Goal: Check status: Check status

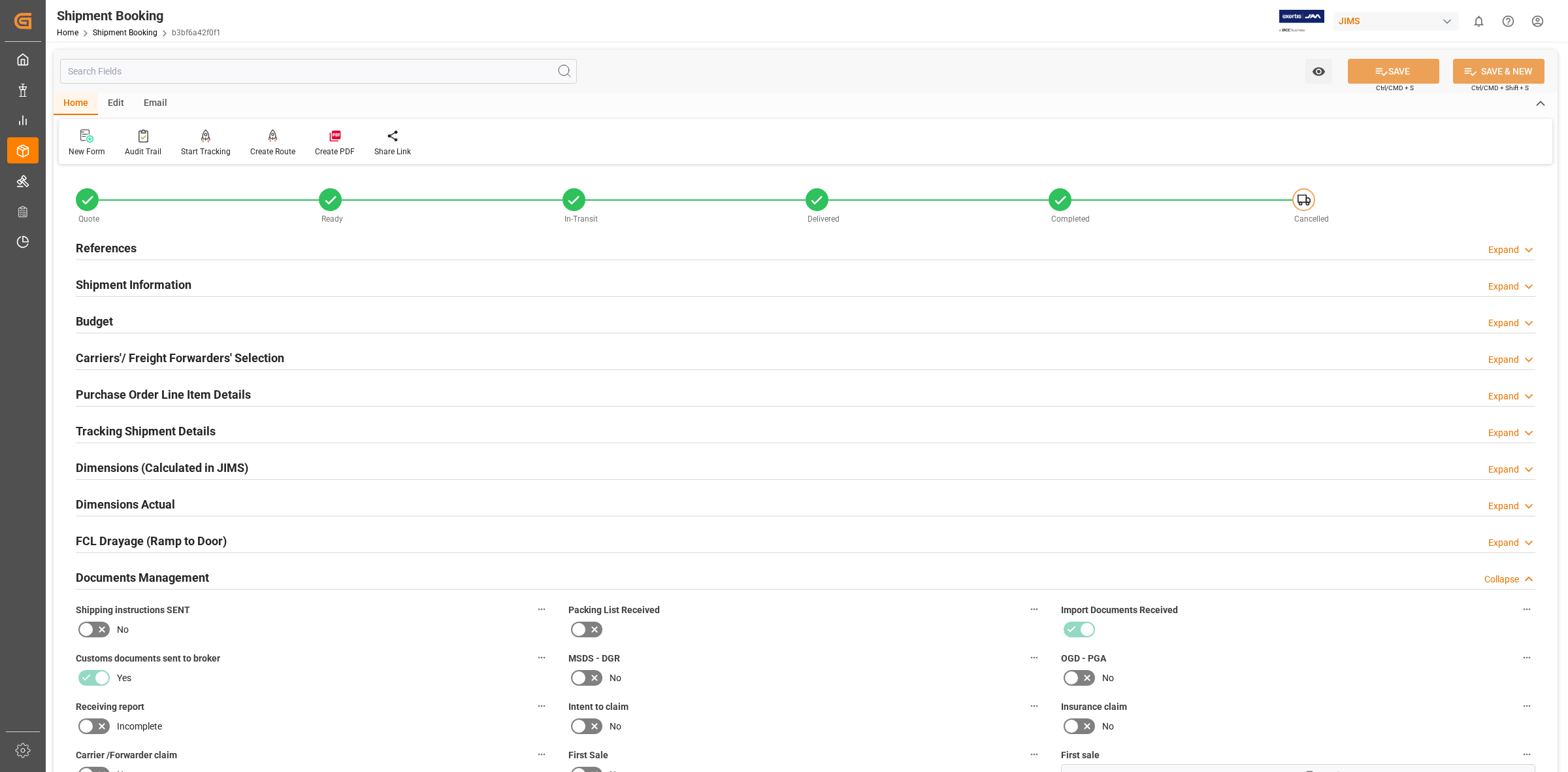
scroll to position [408, 0]
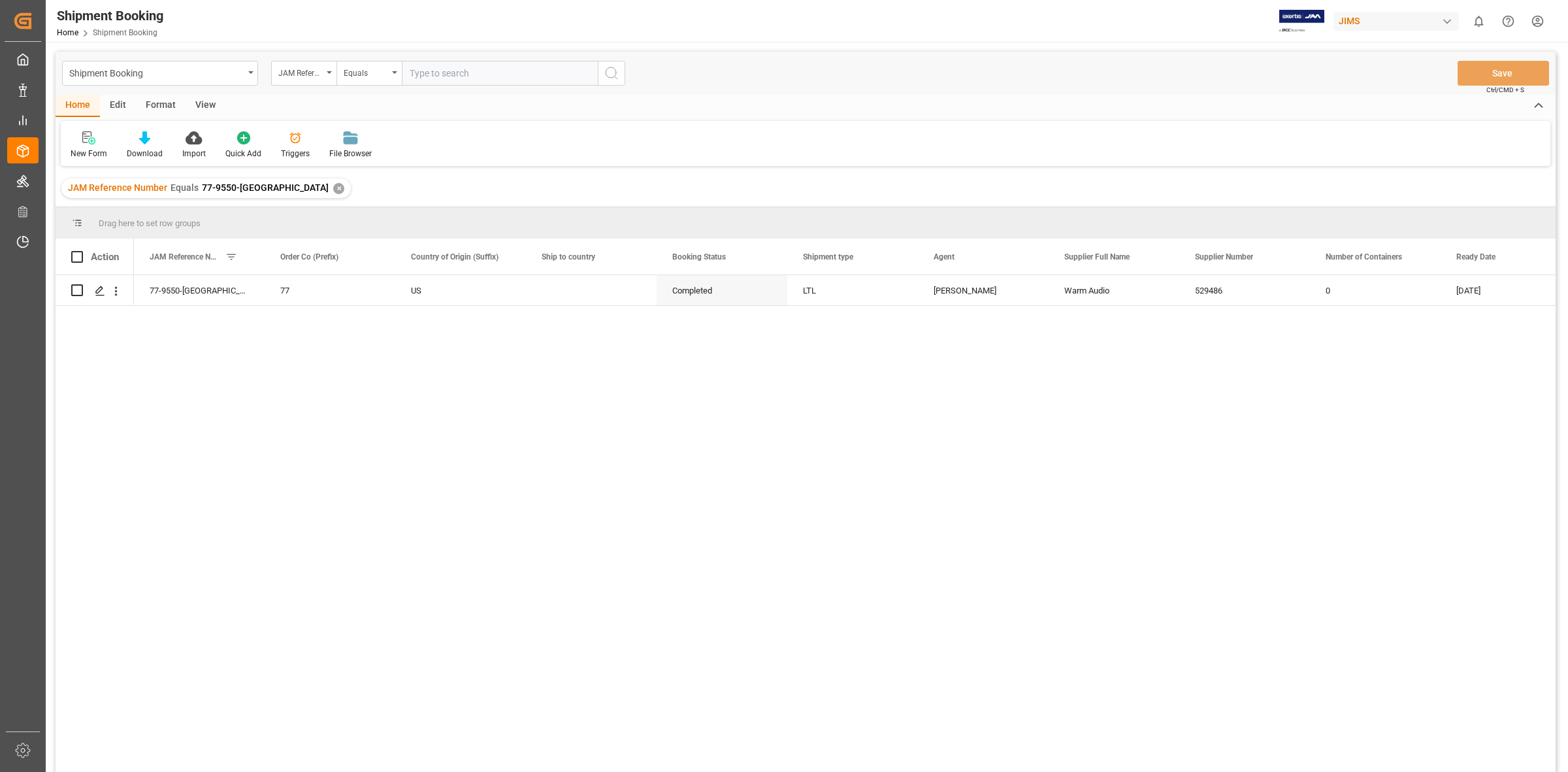
click at [420, 69] on input "text" at bounding box center [500, 73] width 196 height 25
click at [333, 184] on div "✕" at bounding box center [338, 188] width 11 height 11
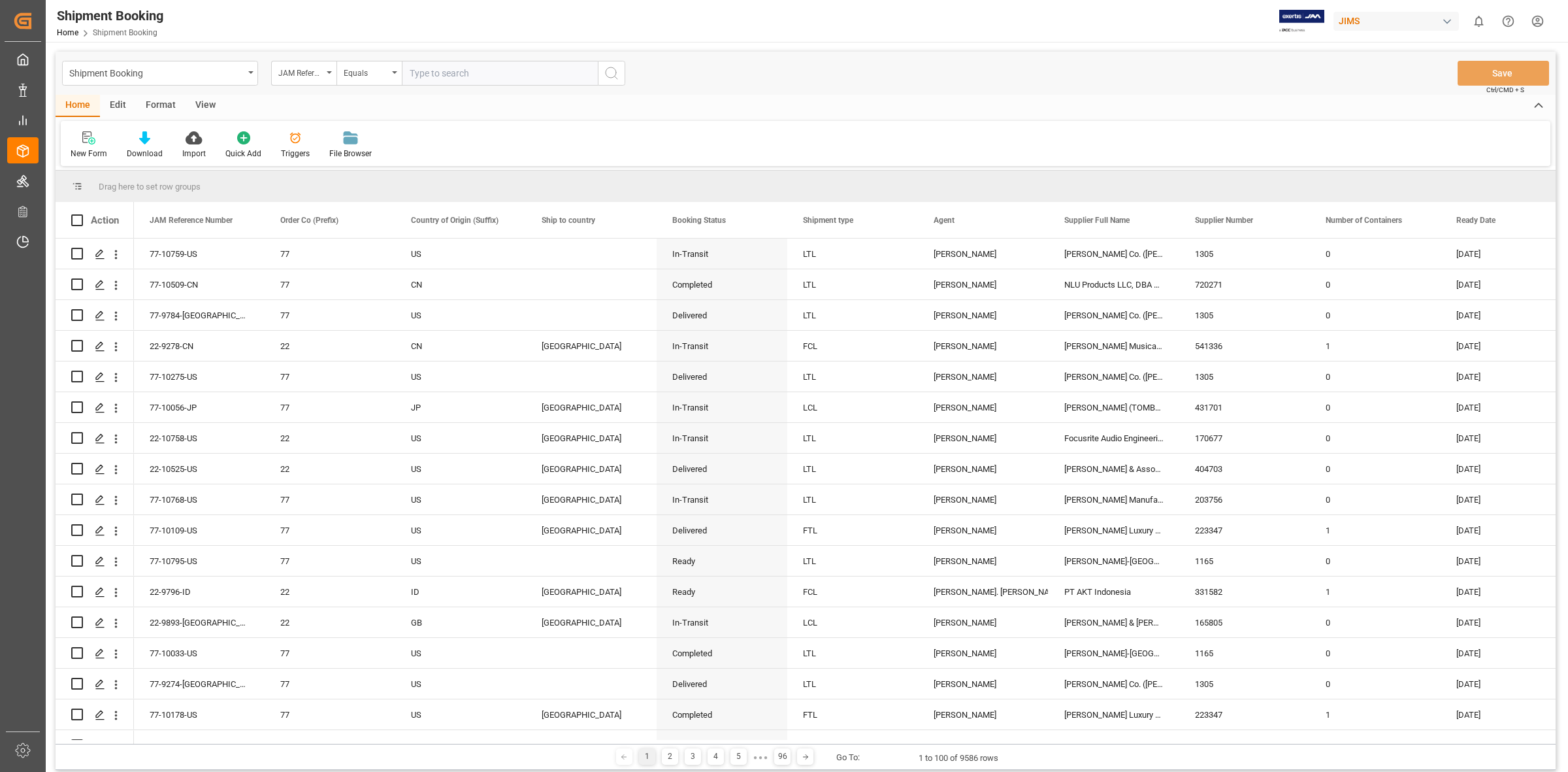
click at [412, 72] on input "text" at bounding box center [500, 73] width 196 height 25
type input "77-10593-[GEOGRAPHIC_DATA]"
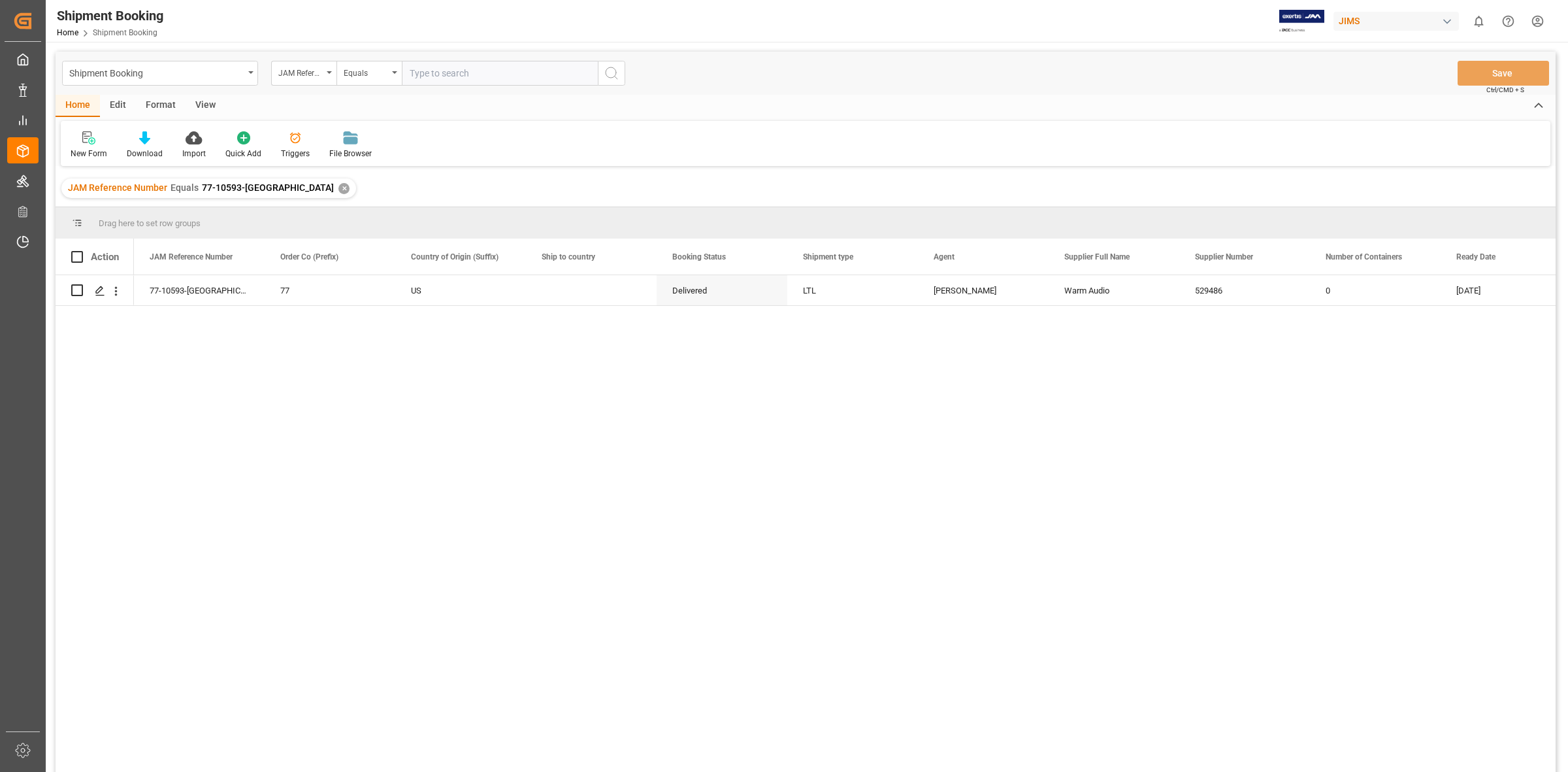
click at [285, 374] on div "77-10593-US 77 US Delivered LTL [PERSON_NAME] Audio 529486 0 [DATE]" at bounding box center [845, 528] width 1422 height 505
click at [105, 285] on div "Press SPACE to select this row." at bounding box center [99, 290] width 20 height 24
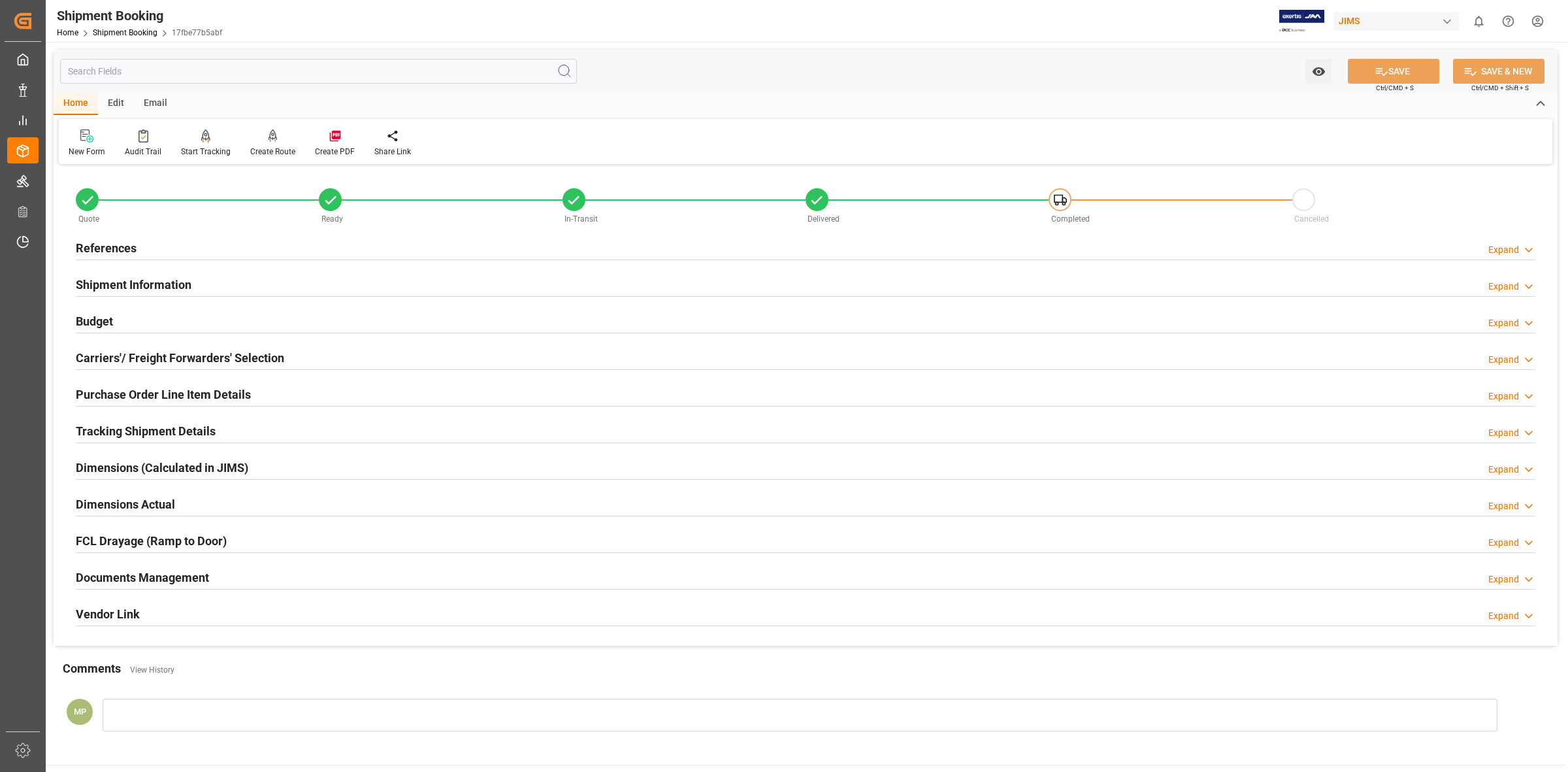
click at [1488, 576] on div "Expand" at bounding box center [1504, 579] width 30 height 14
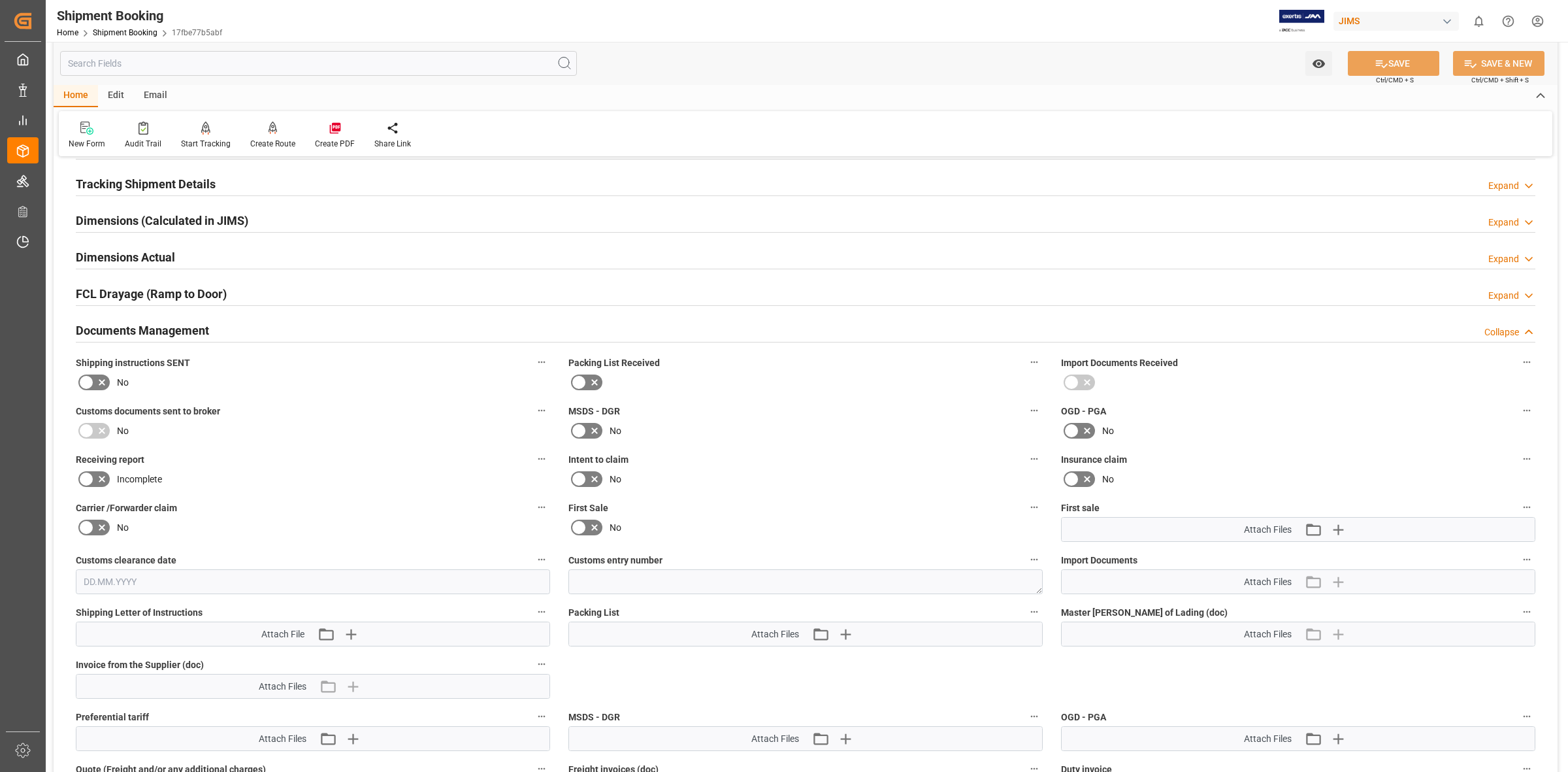
scroll to position [245, 0]
